Goal: Transaction & Acquisition: Obtain resource

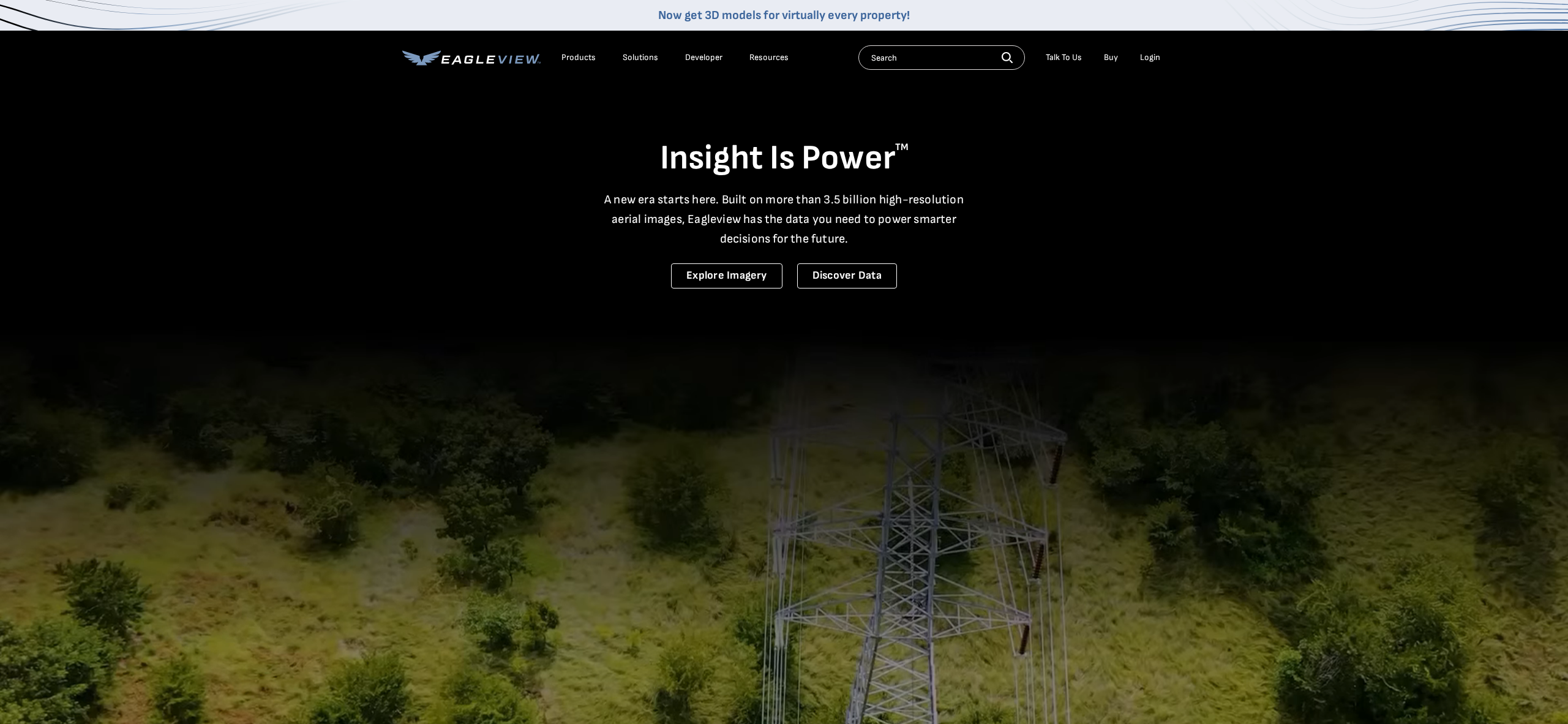
click at [1159, 58] on div "Login" at bounding box center [1150, 57] width 20 height 11
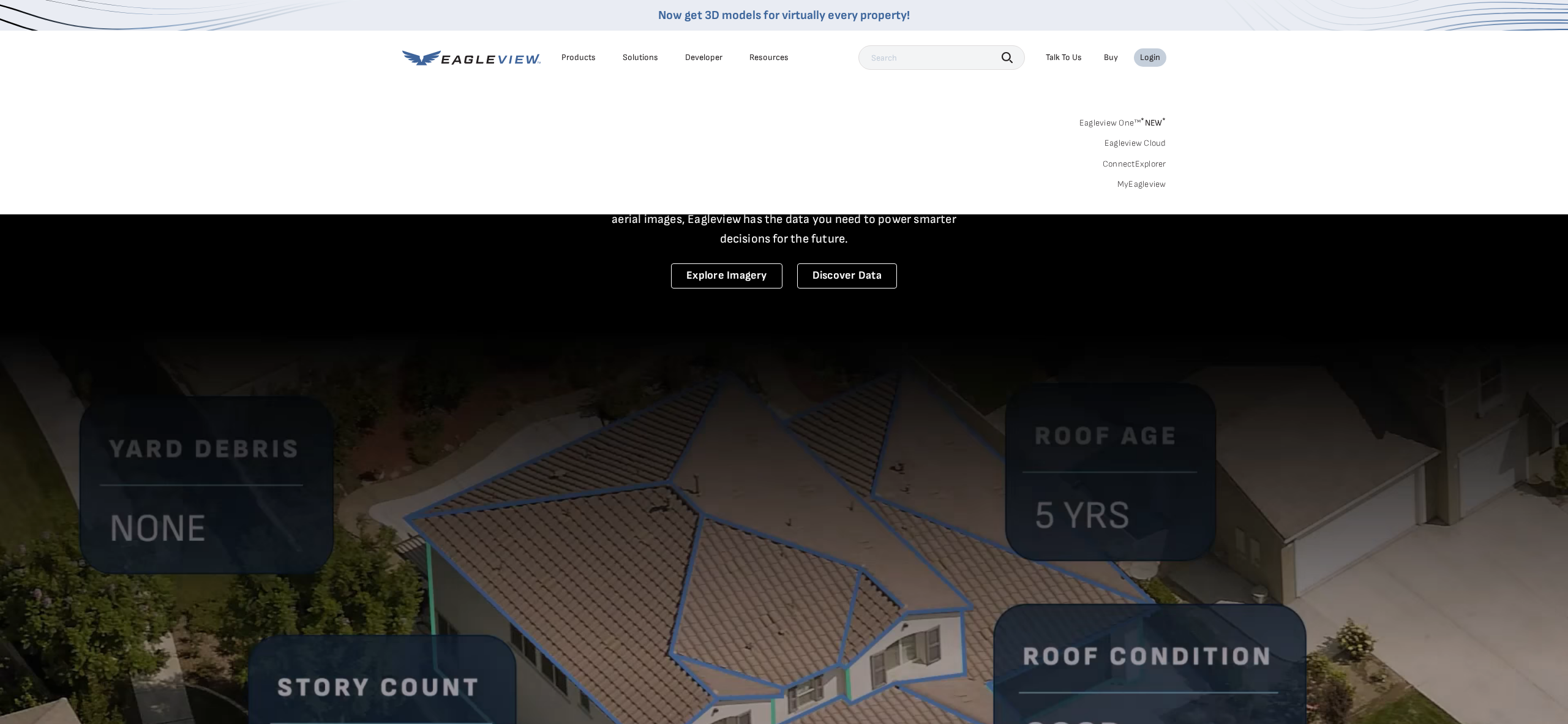
click at [1158, 181] on link "MyEagleview" at bounding box center [1142, 184] width 49 height 11
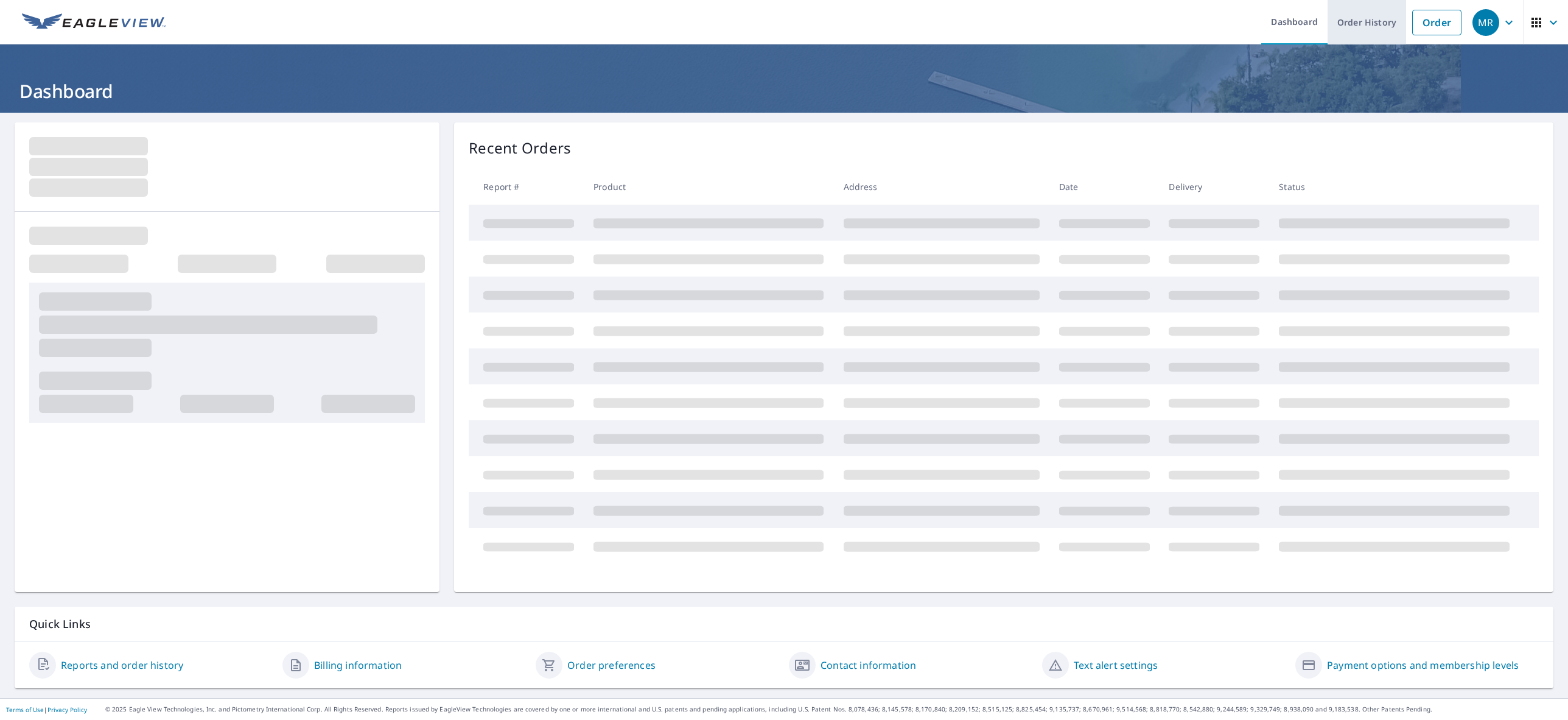
click at [1359, 22] on link "Order History" at bounding box center [1367, 22] width 78 height 44
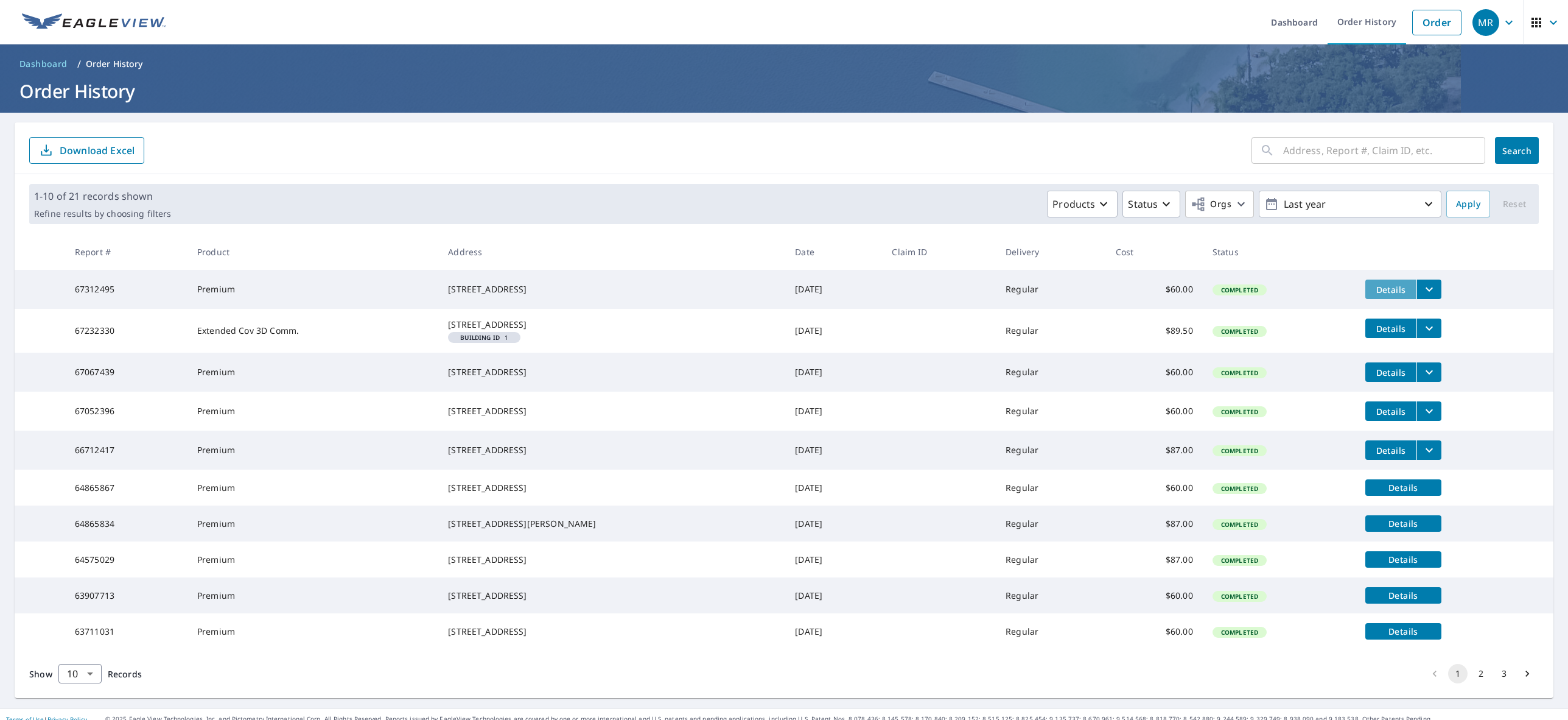
click at [1383, 287] on span "Details" at bounding box center [1391, 290] width 37 height 12
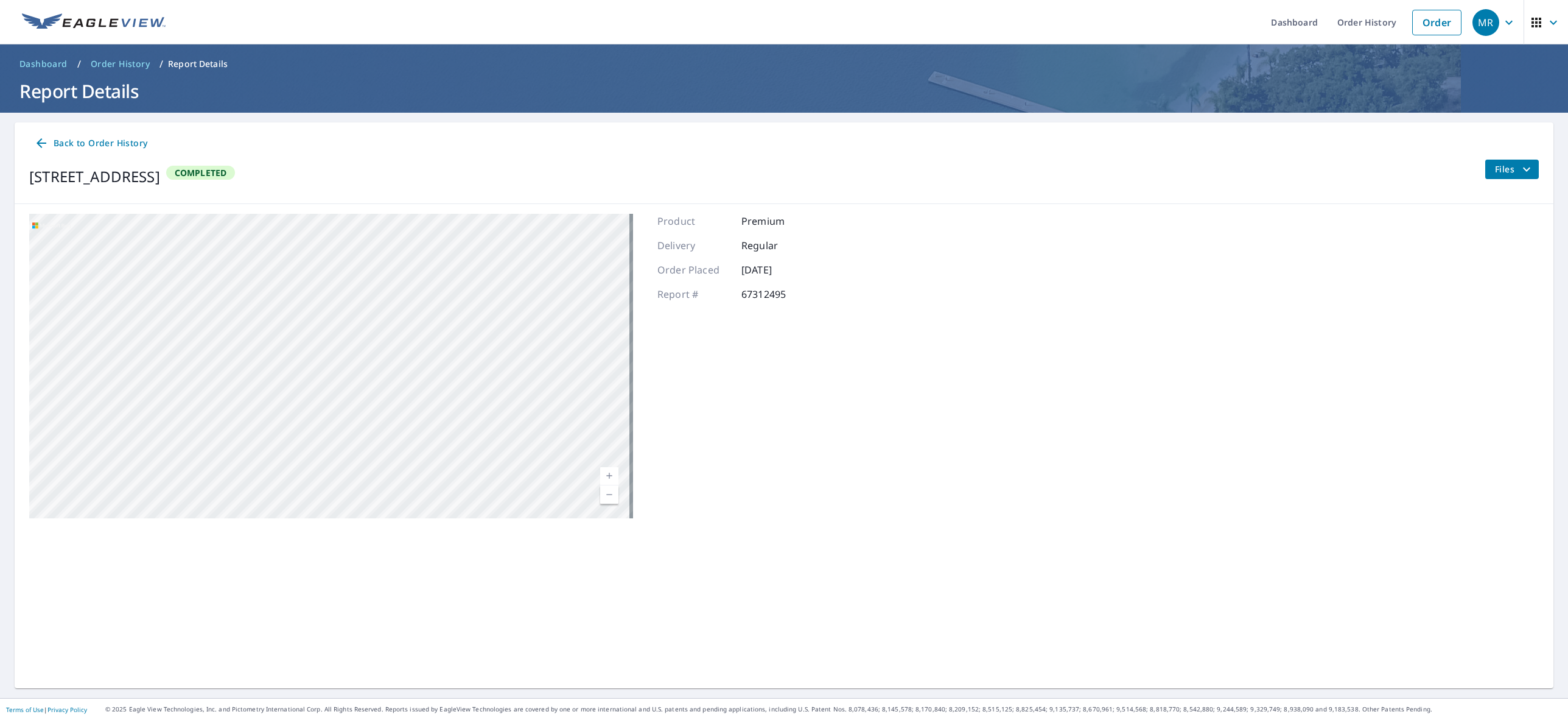
drag, startPoint x: 434, startPoint y: 339, endPoint x: 542, endPoint y: 475, distance: 173.7
click at [542, 477] on div "11701 NW 29th Mnr Sunrise, FL 33323" at bounding box center [332, 366] width 604 height 305
click at [604, 497] on link "Current Level 19, Zoom Out" at bounding box center [609, 494] width 18 height 18
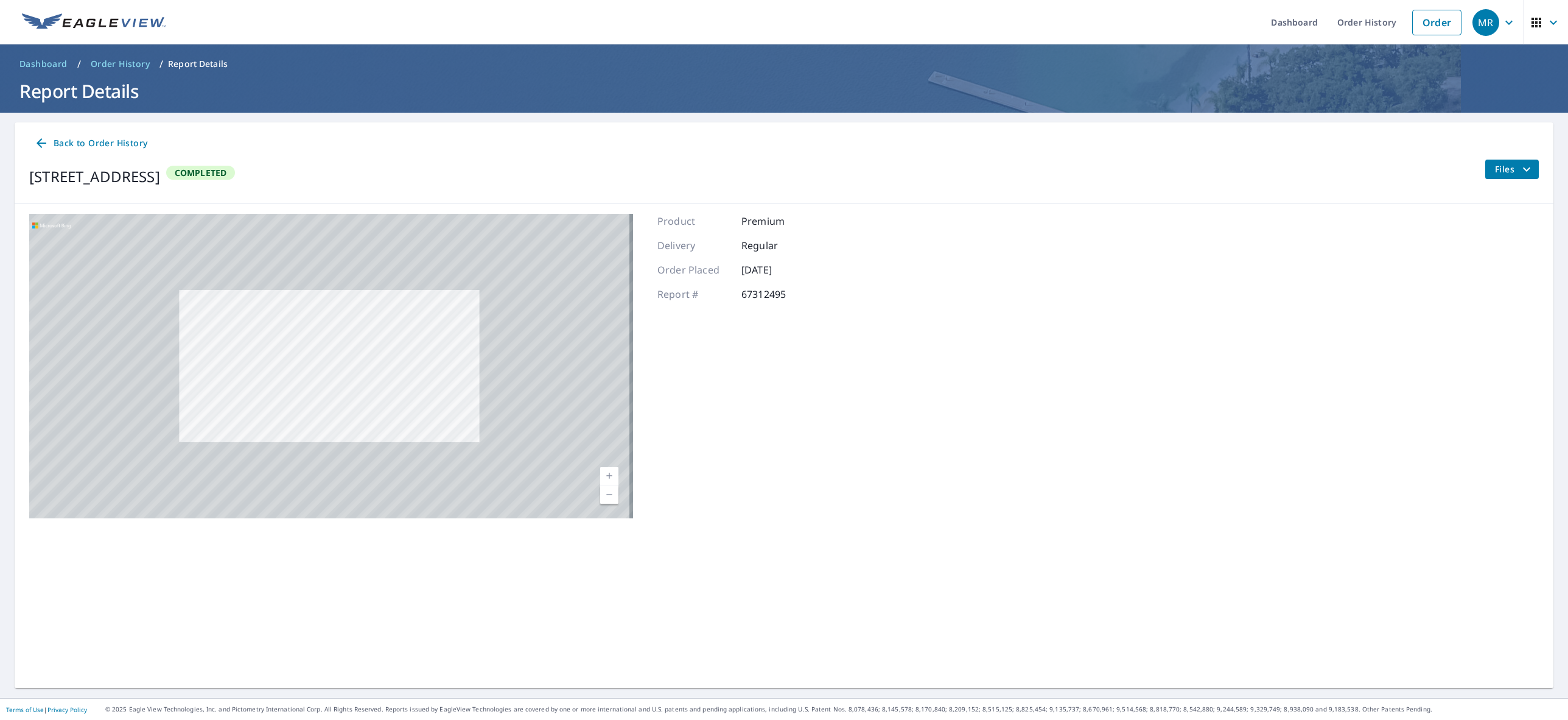
click at [604, 497] on link "Current Level 18, Zoom Out" at bounding box center [609, 494] width 18 height 18
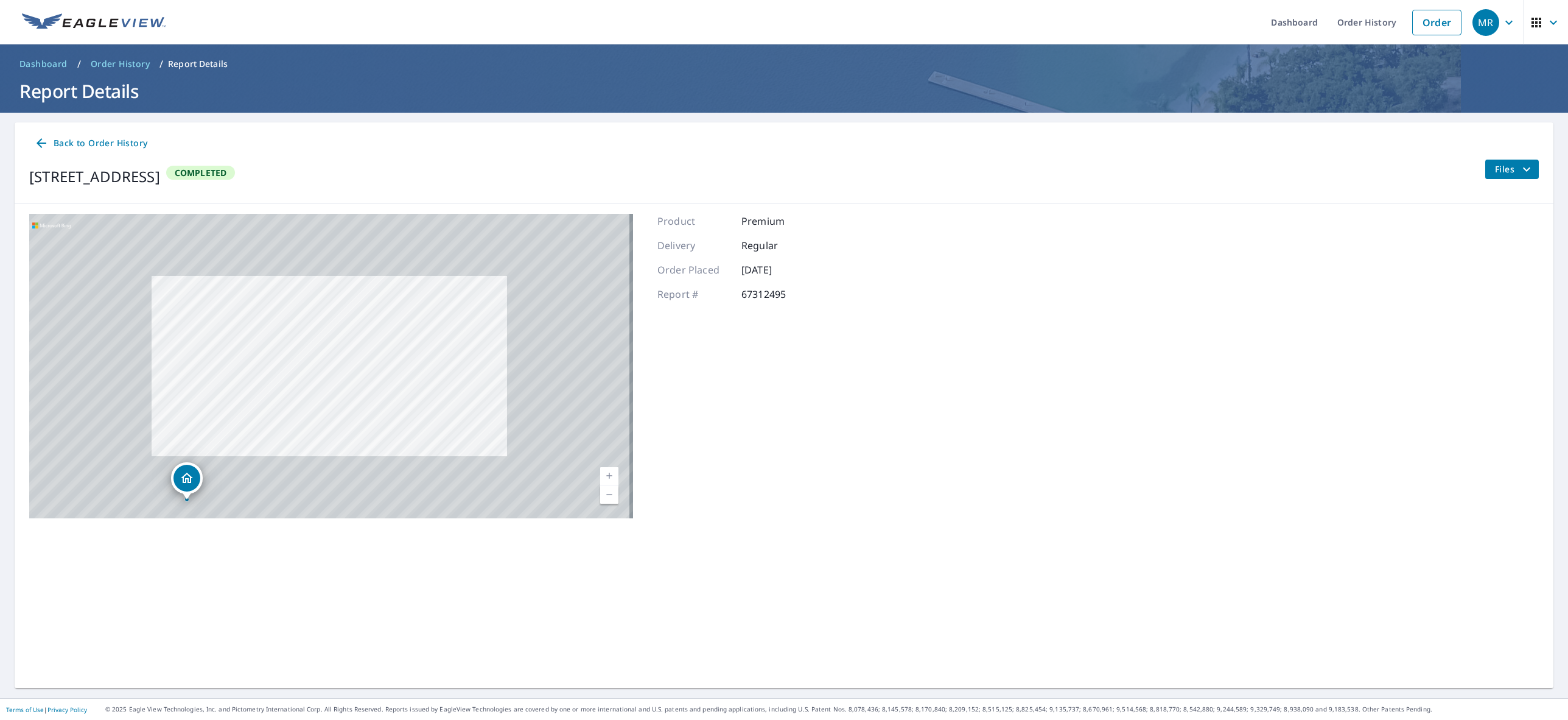
click at [604, 497] on link "Current Level 18, Zoom Out" at bounding box center [609, 494] width 18 height 18
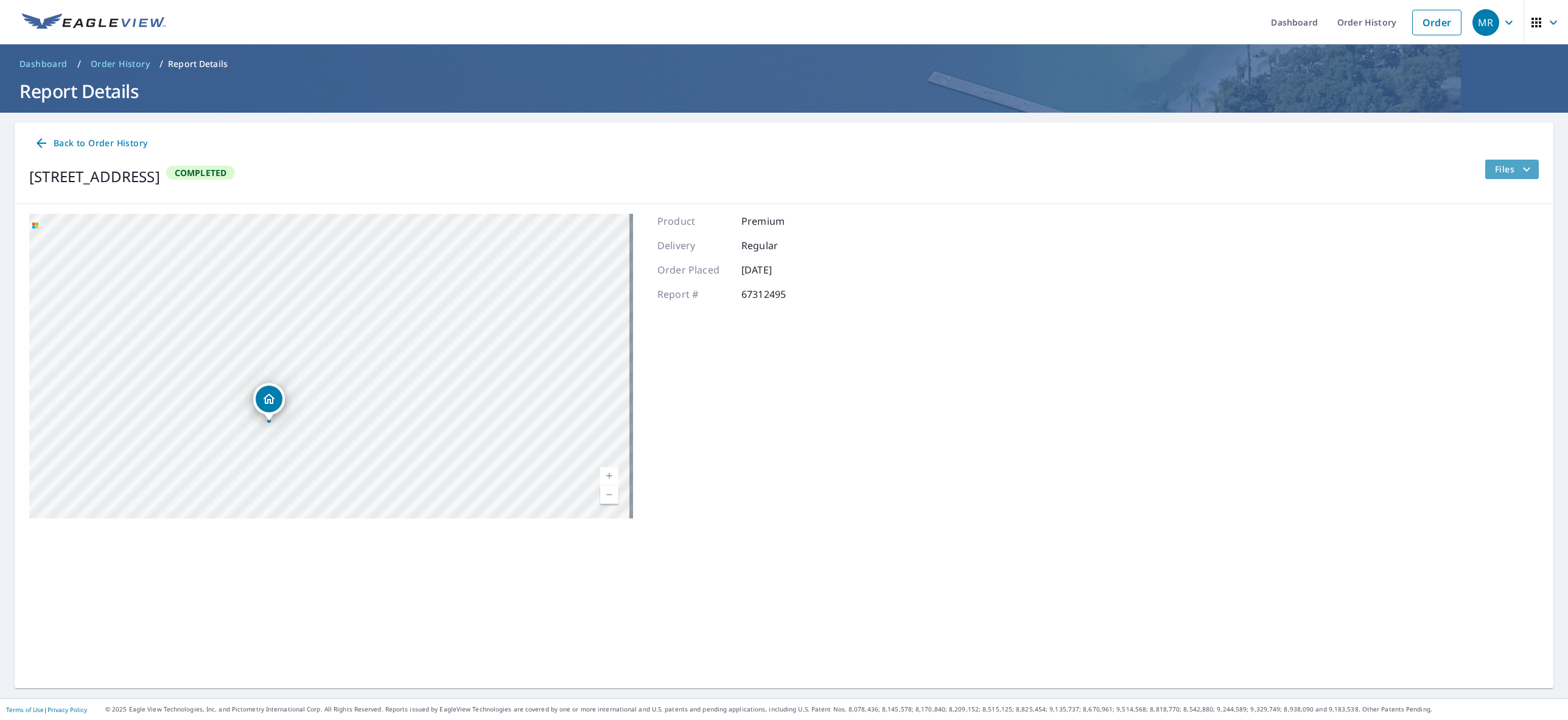
click at [1504, 163] on span "Files" at bounding box center [1515, 169] width 39 height 14
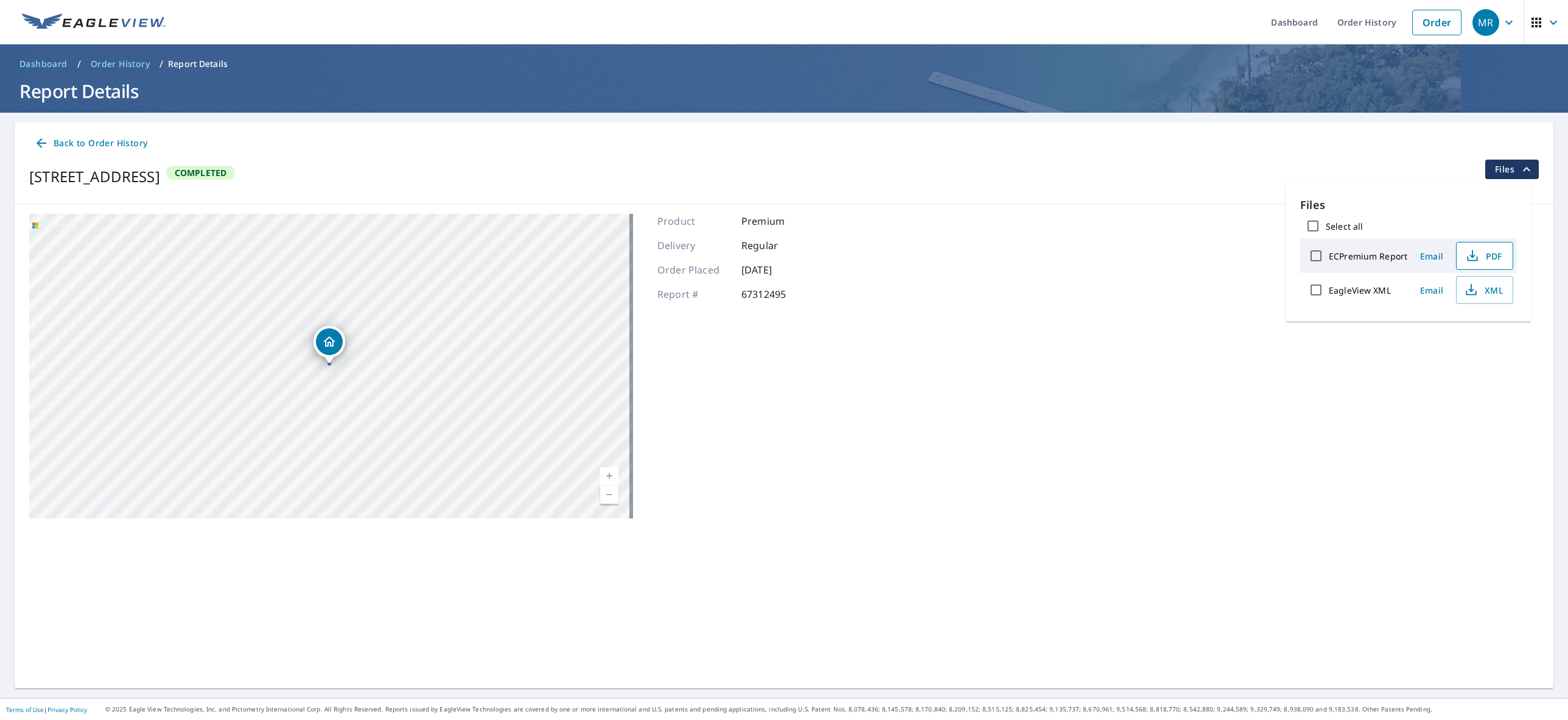
click at [1494, 254] on span "PDF" at bounding box center [1484, 256] width 39 height 14
